Goal: Task Accomplishment & Management: Manage account settings

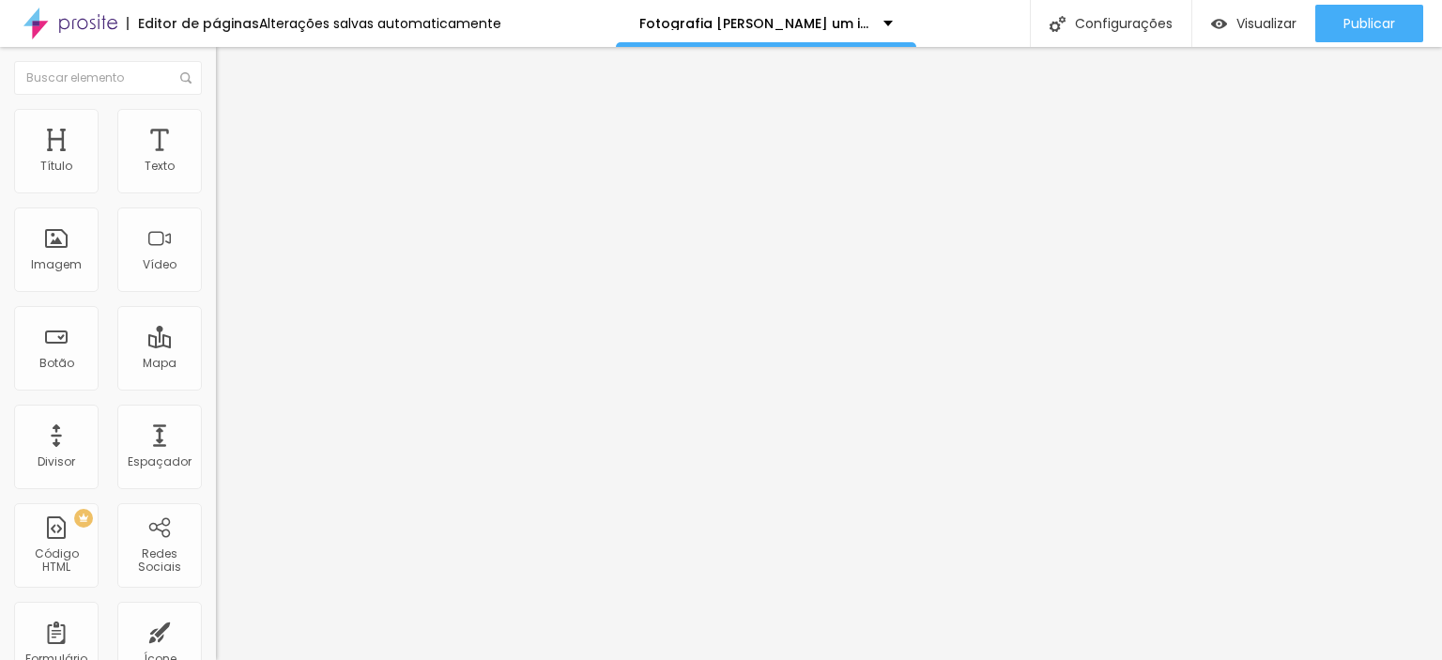
type input "h"
paste input "[URL][DOMAIN_NAME]"
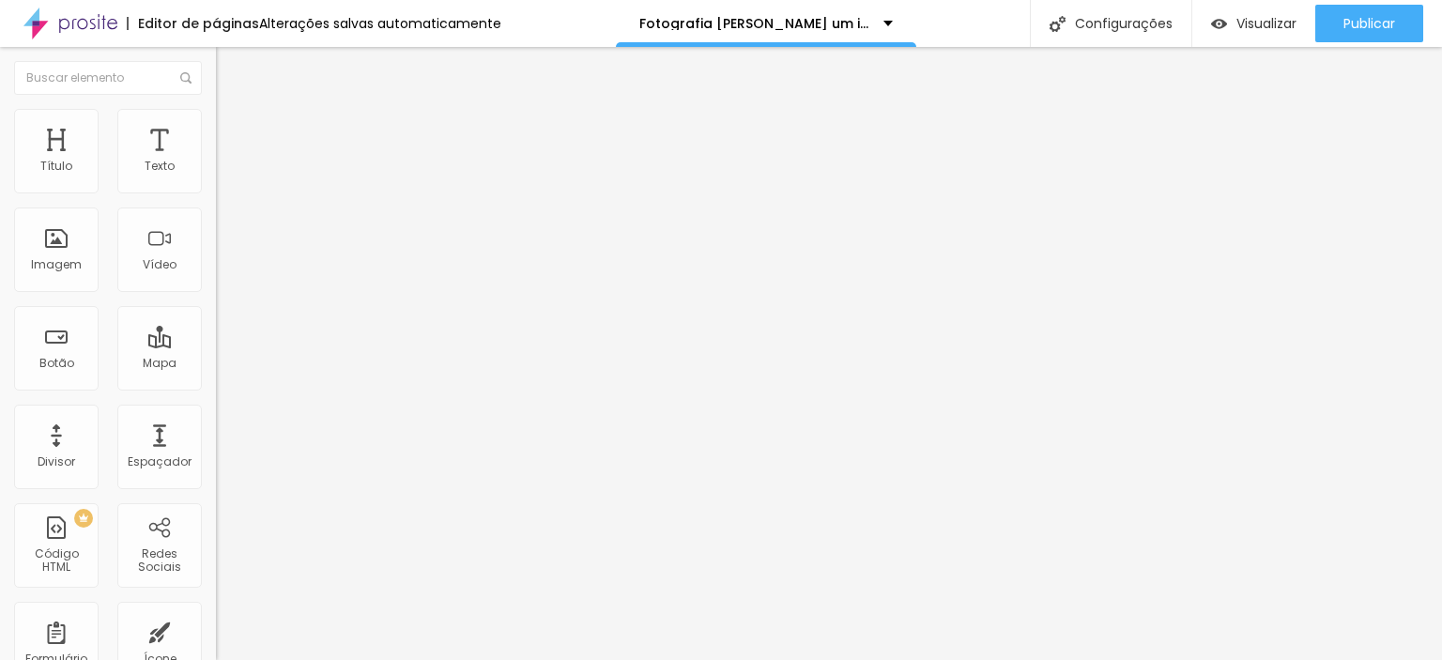
type input "[URL][DOMAIN_NAME]"
click at [216, 379] on div "Facebook" at bounding box center [324, 384] width 216 height 11
click at [216, 638] on input "[URL][DOMAIN_NAME]" at bounding box center [328, 647] width 225 height 19
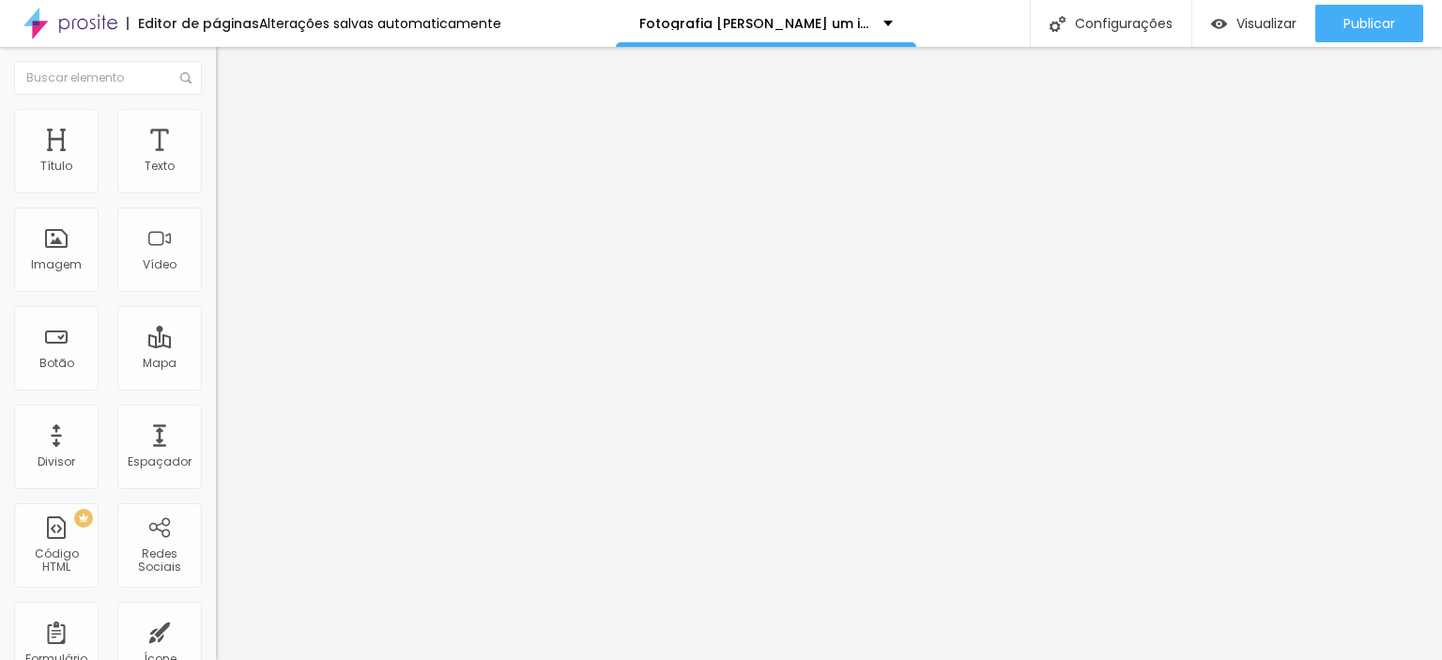
click at [216, 638] on input "m/JOVINOSTUDIOFOX" at bounding box center [328, 647] width 225 height 19
type input "m"
paste input "[URL][DOMAIN_NAME]"
type input "[URL][DOMAIN_NAME]"
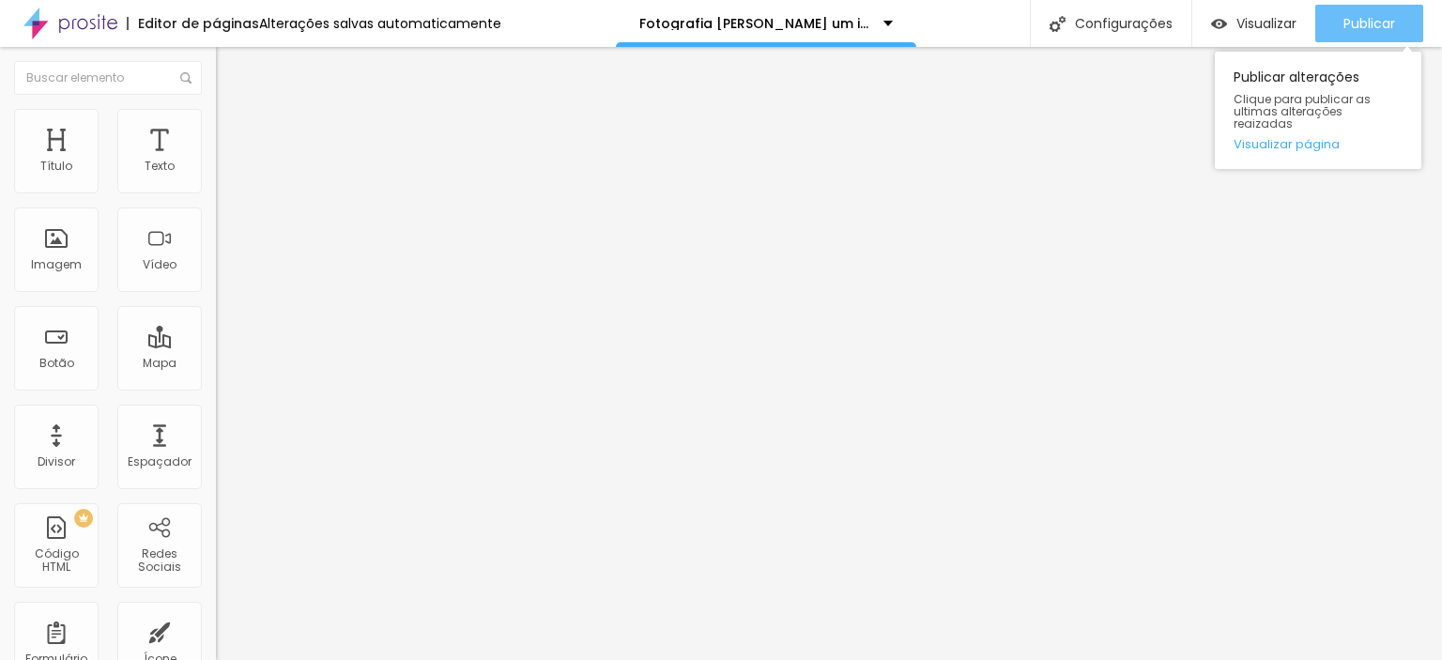
click at [1361, 22] on span "Publicar" at bounding box center [1369, 23] width 52 height 15
click at [1317, 138] on link "Visualizar página" at bounding box center [1317, 144] width 169 height 12
